Goal: Task Accomplishment & Management: Manage account settings

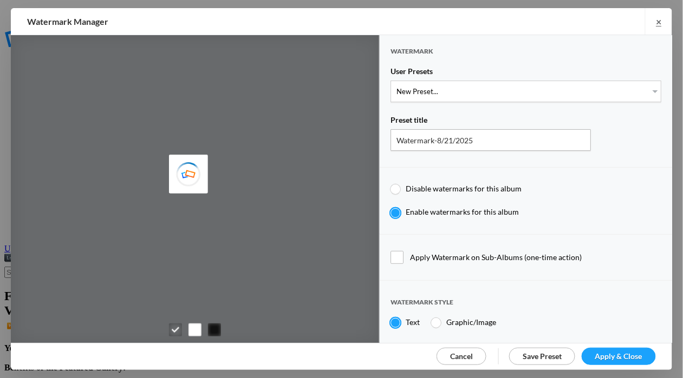
type input "Cheryl Pursell"
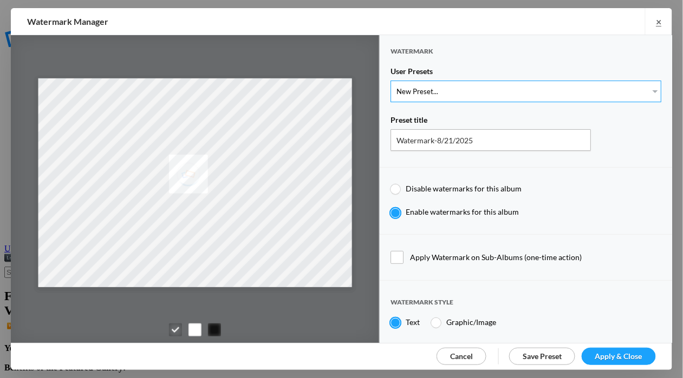
click at [648, 90] on select "New Preset... WhiteCPwatermark BlackCPwatermark capBLACK CAPWHITE GIFWHITE GIFB…" at bounding box center [525, 92] width 271 height 22
click at [390, 81] on select "New Preset... WhiteCPwatermark BlackCPwatermark capBLACK CAPWHITE GIFWHITE GIFB…" at bounding box center [525, 92] width 271 height 22
click at [644, 87] on select "New Preset... WhiteCPwatermark BlackCPwatermark capBLACK CAPWHITE GIFWHITE GIFB…" at bounding box center [525, 92] width 271 height 22
select select "1: Object"
click at [390, 81] on select "New Preset... WhiteCPwatermark BlackCPwatermark capBLACK CAPWHITE GIFWHITE GIFB…" at bounding box center [525, 92] width 271 height 22
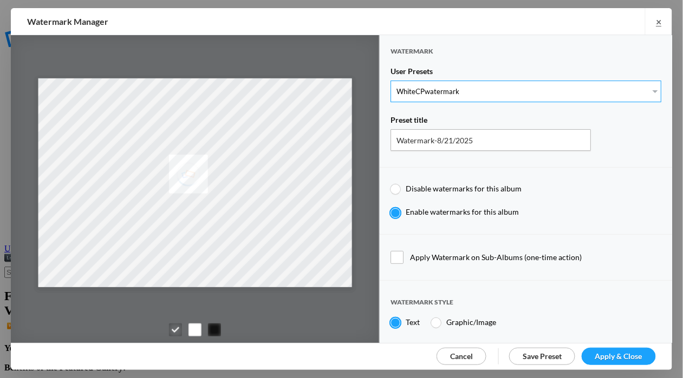
type input "WhiteCPwatermark"
radio input "false"
radio input "true"
type input "41"
radio input "true"
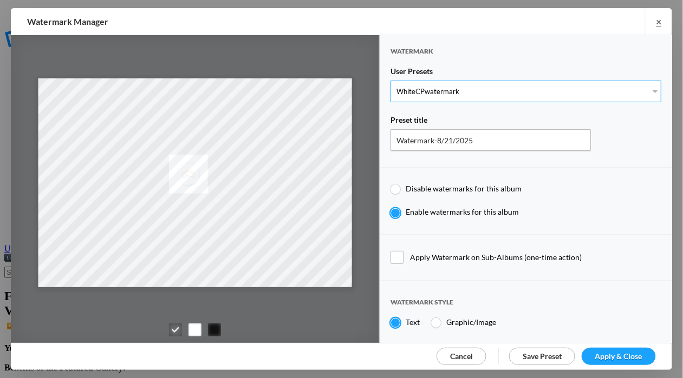
radio input "false"
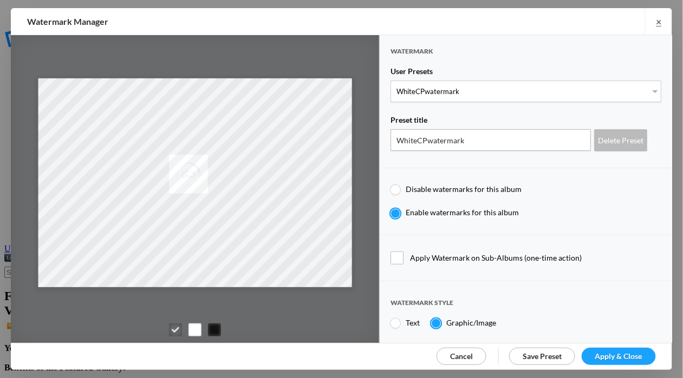
click at [612, 354] on span "Apply & Close" at bounding box center [618, 356] width 47 height 9
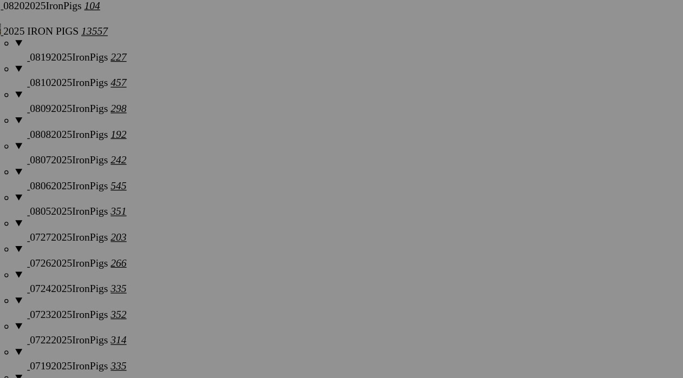
scroll to position [878, 0]
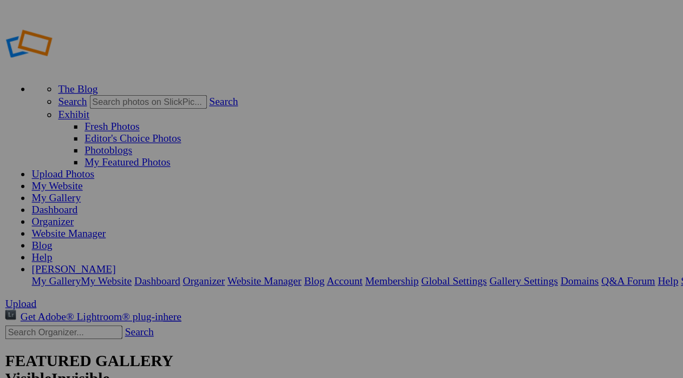
scroll to position [878, 0]
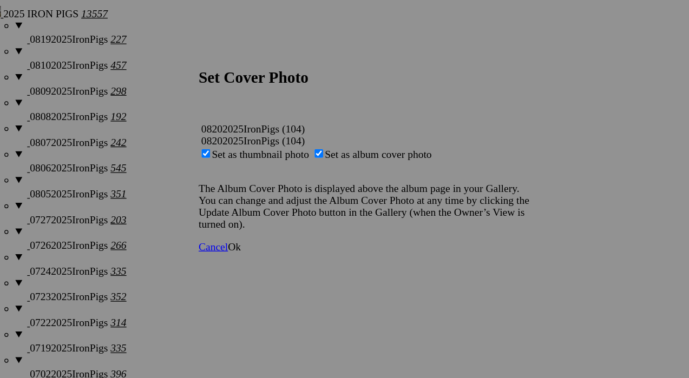
click at [233, 275] on span "Ok" at bounding box center [227, 270] width 11 height 9
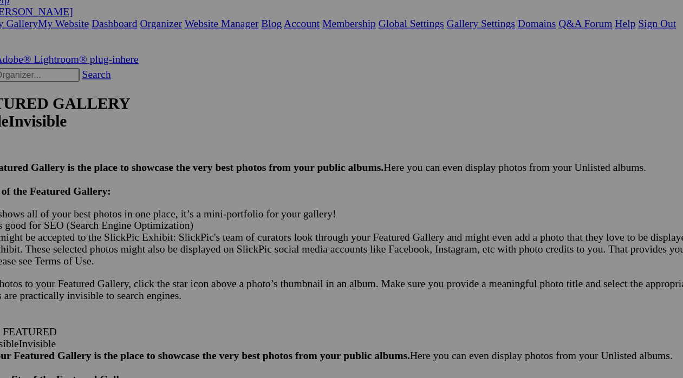
scroll to position [0, 0]
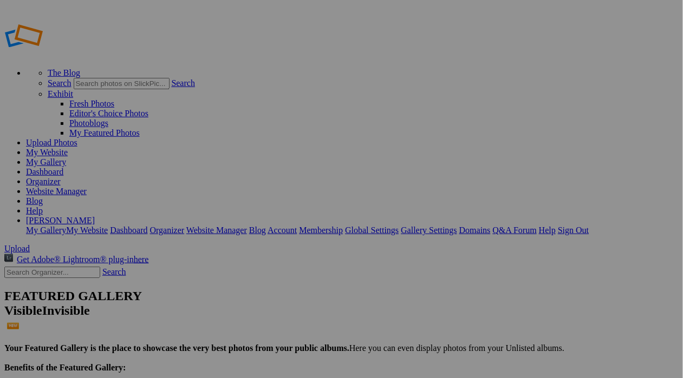
drag, startPoint x: 56, startPoint y: 110, endPoint x: 51, endPoint y: 129, distance: 19.6
